Goal: Information Seeking & Learning: Learn about a topic

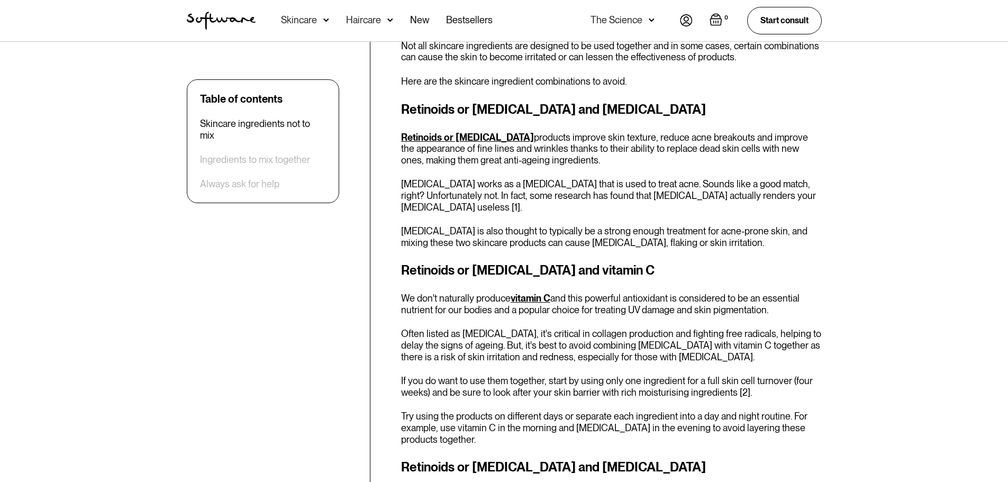
scroll to position [529, 0]
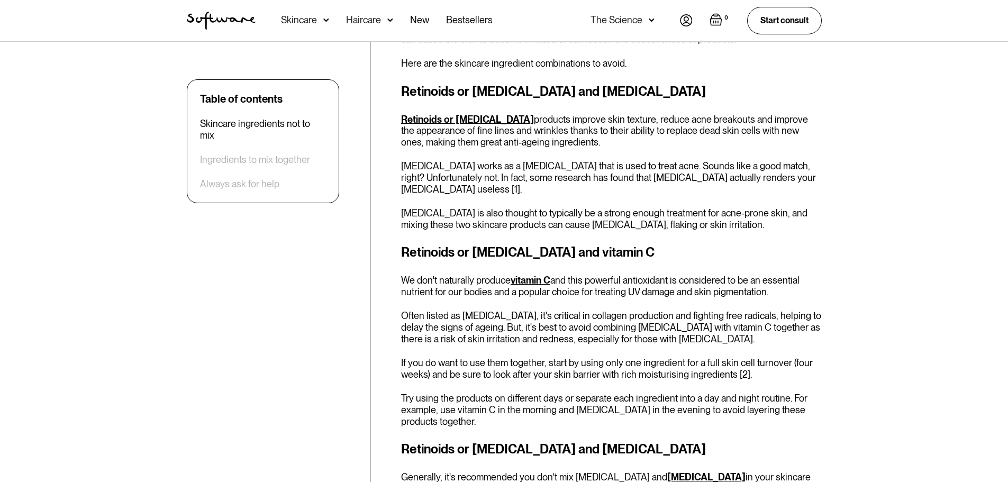
click at [442, 314] on p "Often listed as [MEDICAL_DATA], it's critical in collagen production and fighti…" at bounding box center [611, 327] width 421 height 34
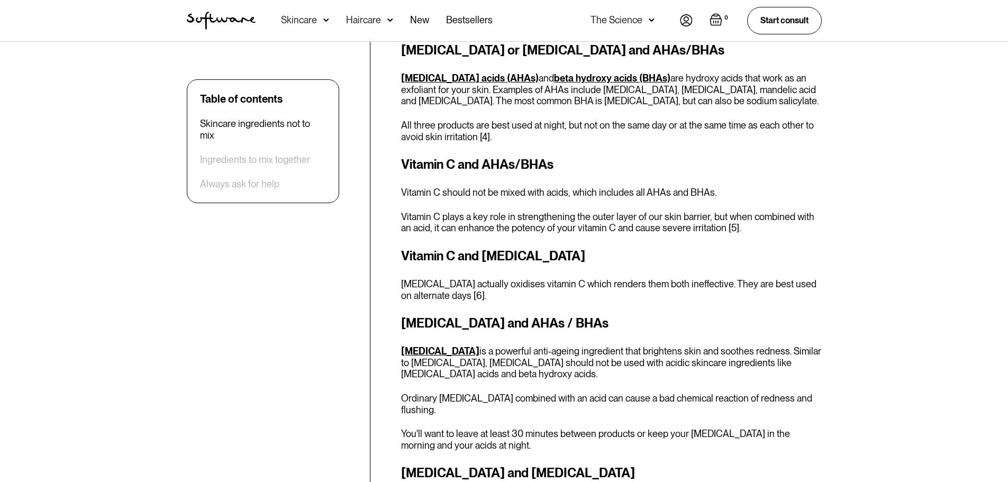
scroll to position [1058, 0]
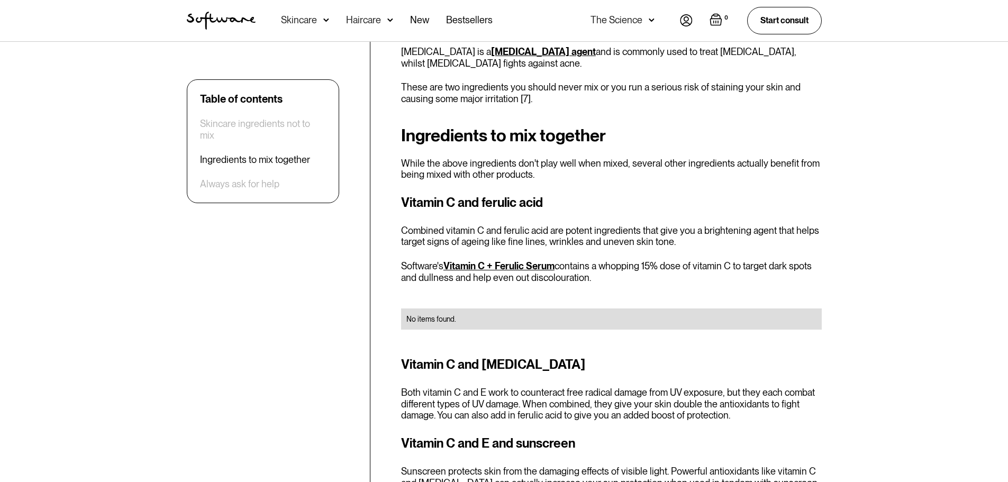
scroll to position [1535, 0]
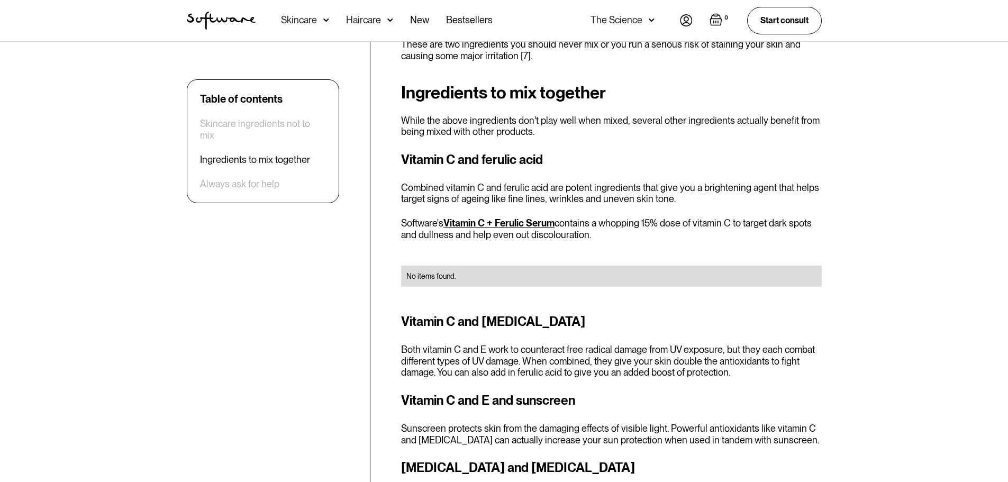
click at [421, 344] on p "Both vitamin C and E work to counteract free radical damage from UV exposure, b…" at bounding box center [611, 361] width 421 height 34
click at [665, 423] on p "Sunscreen protects skin from the damaging effects of visible light. Powerful an…" at bounding box center [611, 434] width 421 height 23
click at [464, 315] on div "Vitamin C and [MEDICAL_DATA] Both vitamin C and E work to counteract free radic…" at bounding box center [611, 345] width 421 height 66
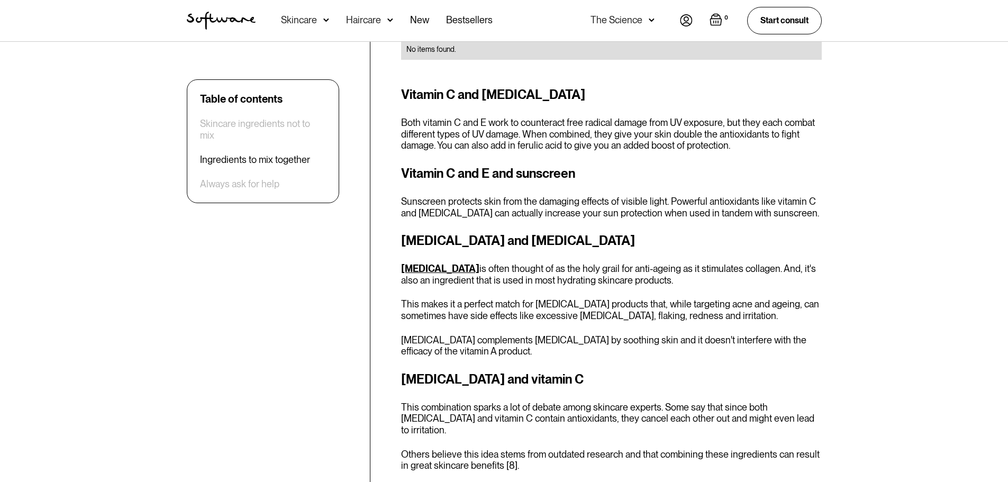
scroll to position [1747, 0]
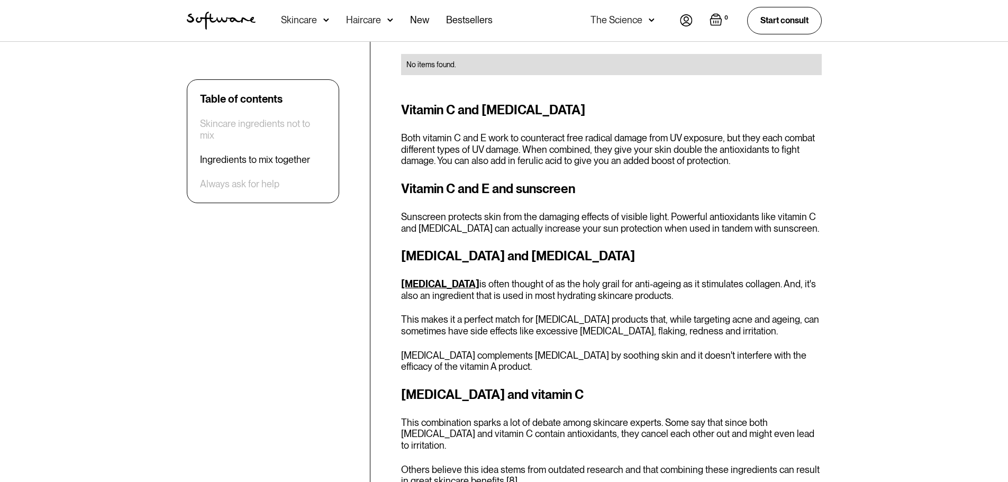
click at [683, 278] on p "[MEDICAL_DATA] is often thought of as the holy grail for anti-ageing as it stim…" at bounding box center [611, 289] width 421 height 23
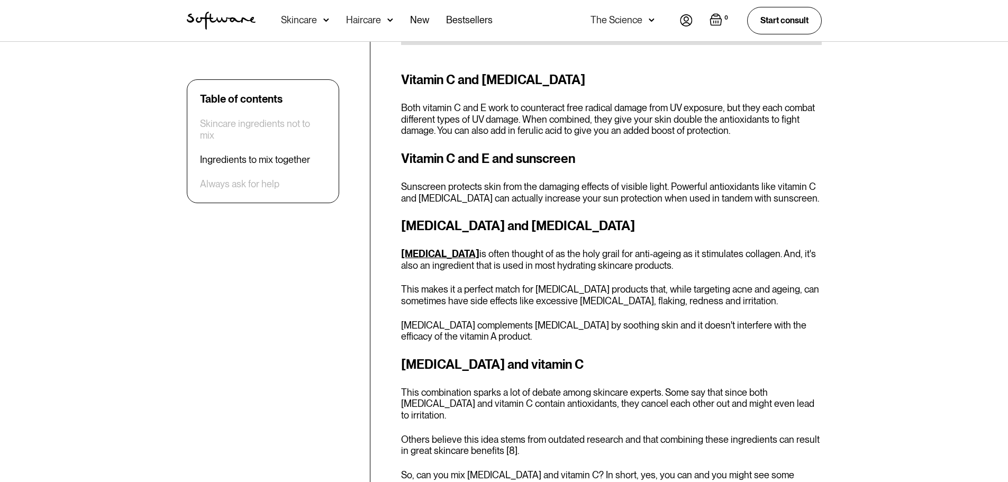
scroll to position [1799, 0]
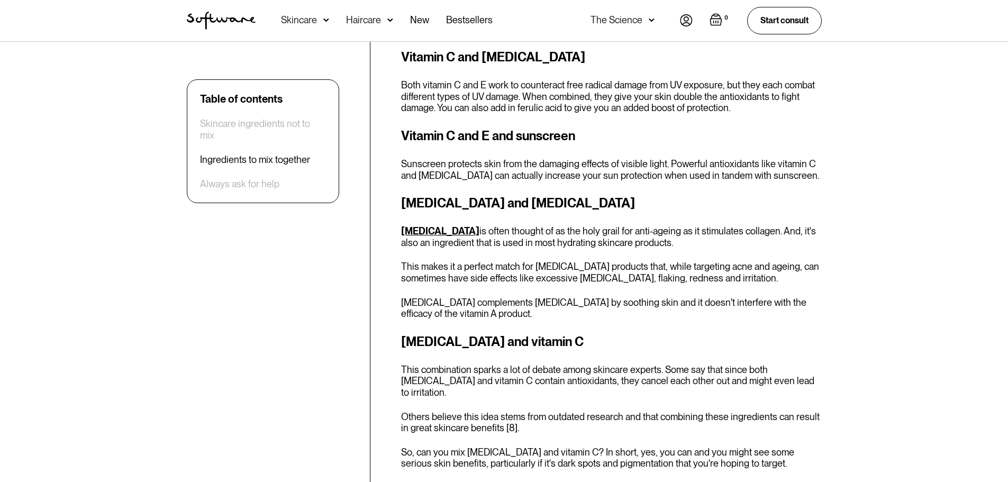
click at [538, 364] on p "This combination sparks a lot of debate among skincare experts. Some say that s…" at bounding box center [611, 381] width 421 height 34
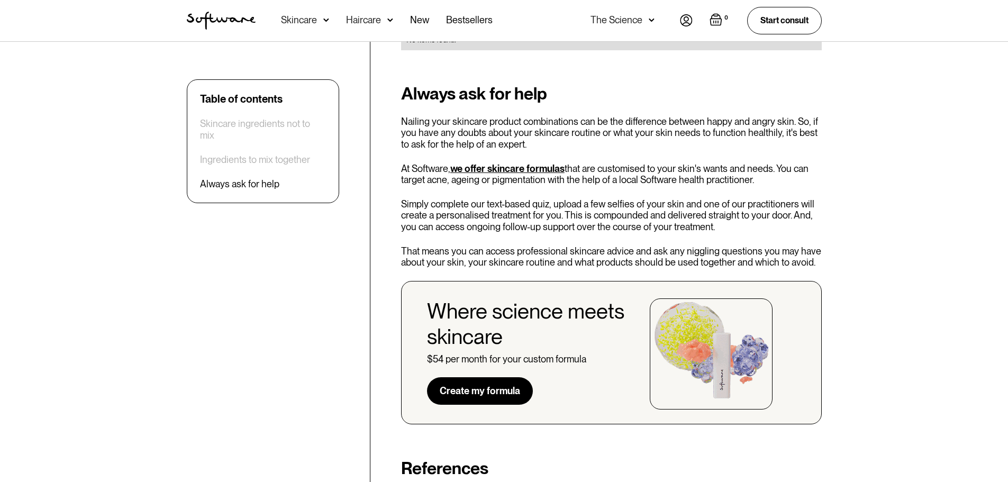
scroll to position [2911, 0]
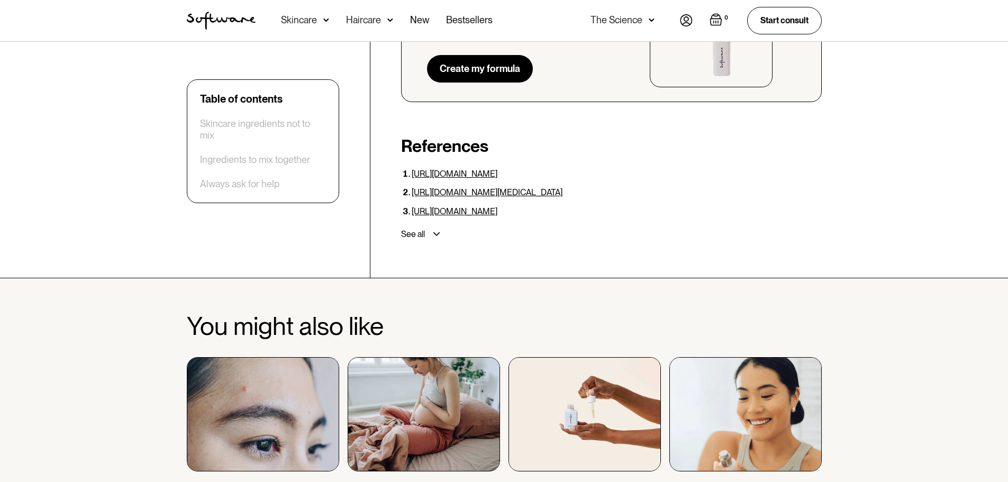
scroll to position [3228, 0]
